Goal: Use online tool/utility: Use online tool/utility

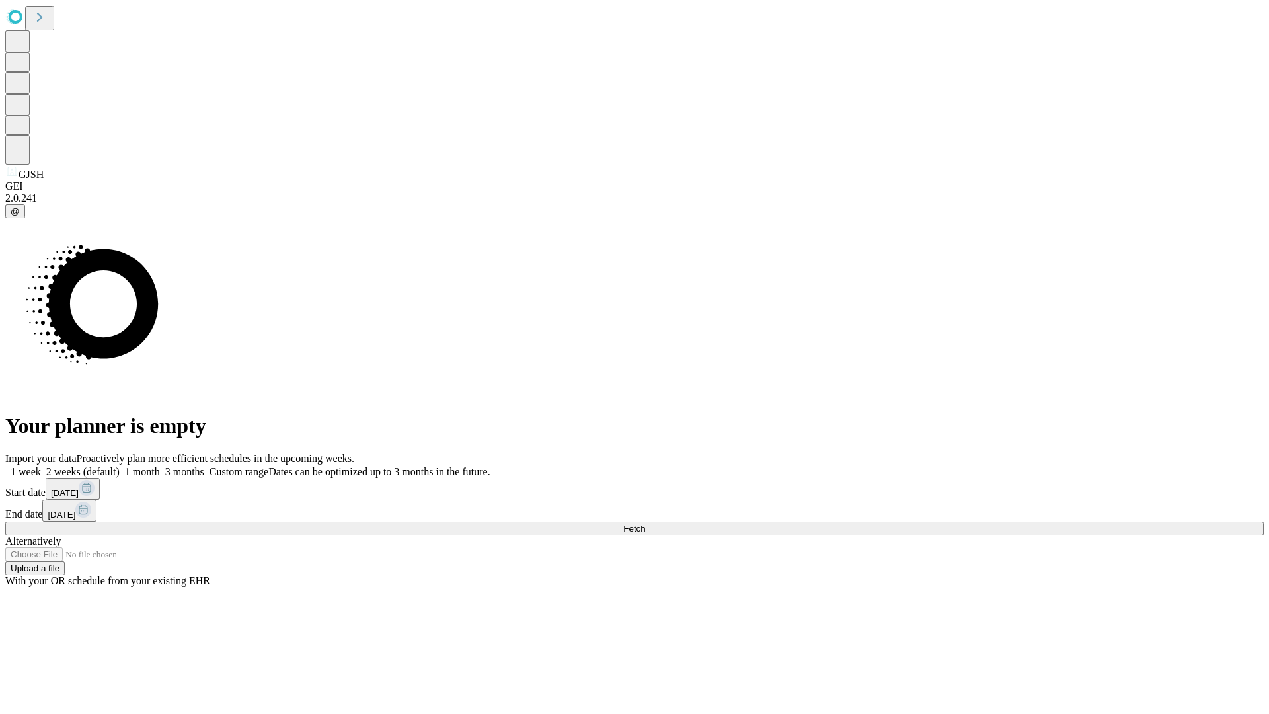
click at [645, 524] on span "Fetch" at bounding box center [634, 529] width 22 height 10
